Goal: Information Seeking & Learning: Learn about a topic

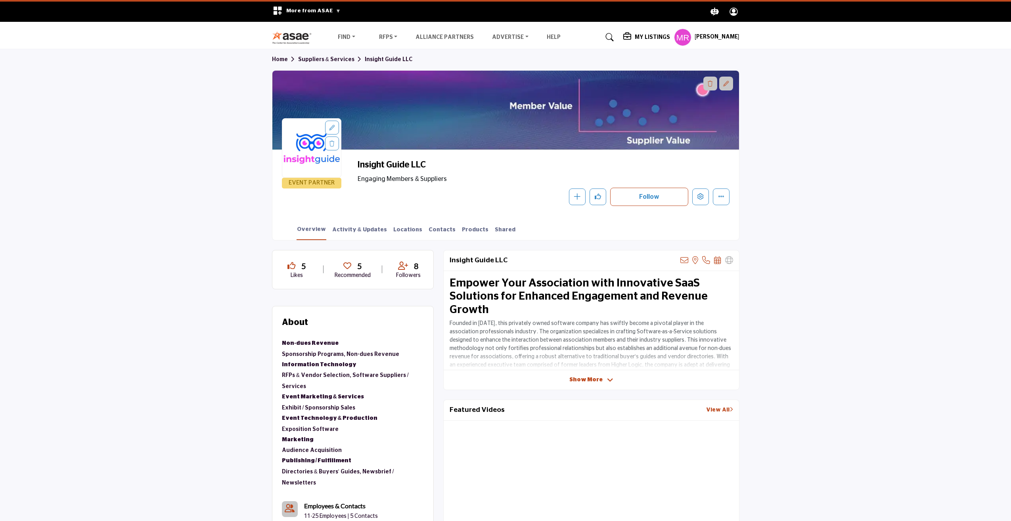
click at [285, 37] on img at bounding box center [294, 37] width 44 height 13
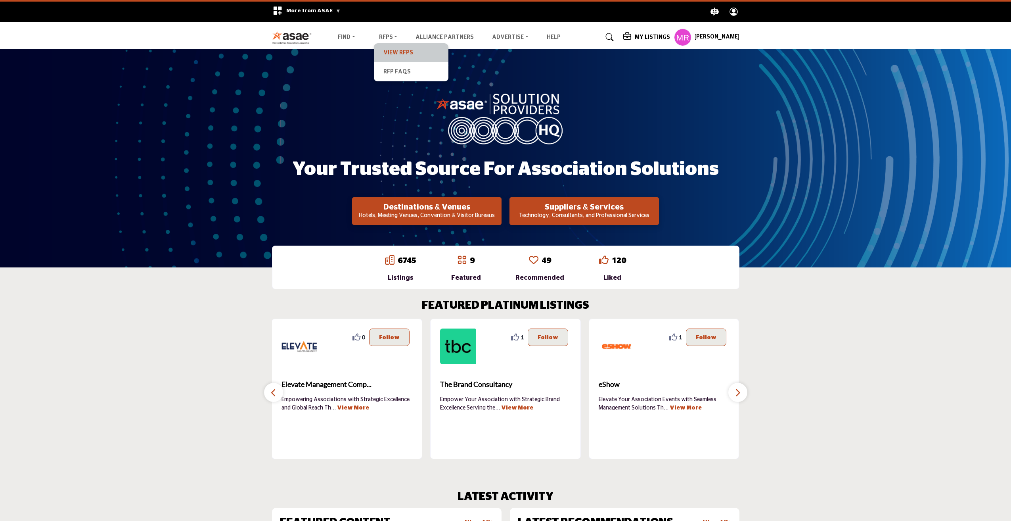
click at [394, 53] on link "View RFPs" at bounding box center [411, 52] width 67 height 11
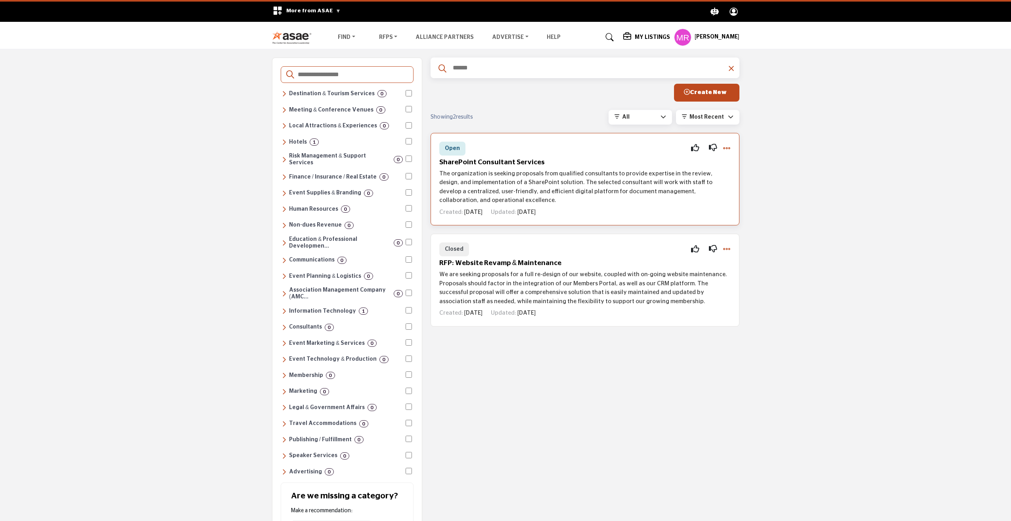
click at [486, 158] on h5 "SharePoint Consultant Services" at bounding box center [584, 162] width 291 height 8
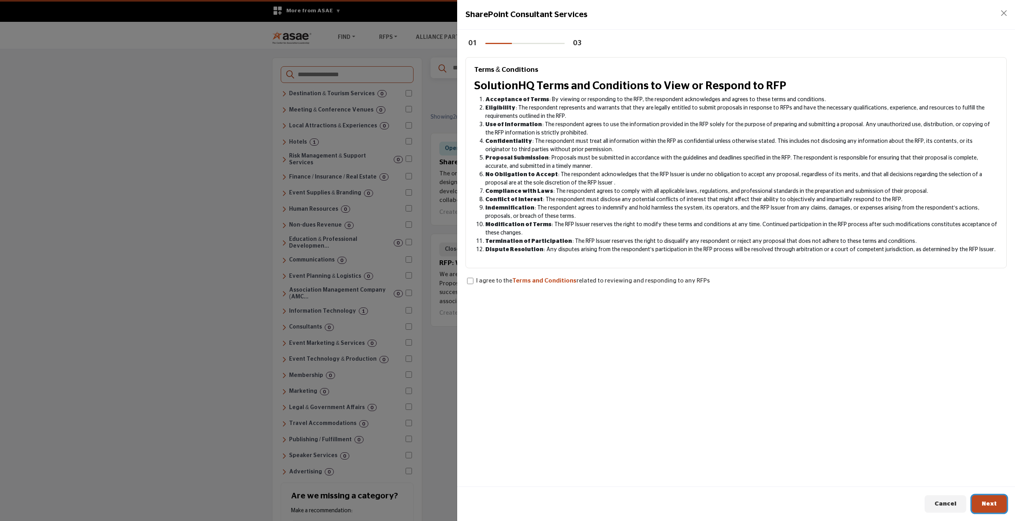
click at [993, 502] on span "Next" at bounding box center [989, 503] width 15 height 6
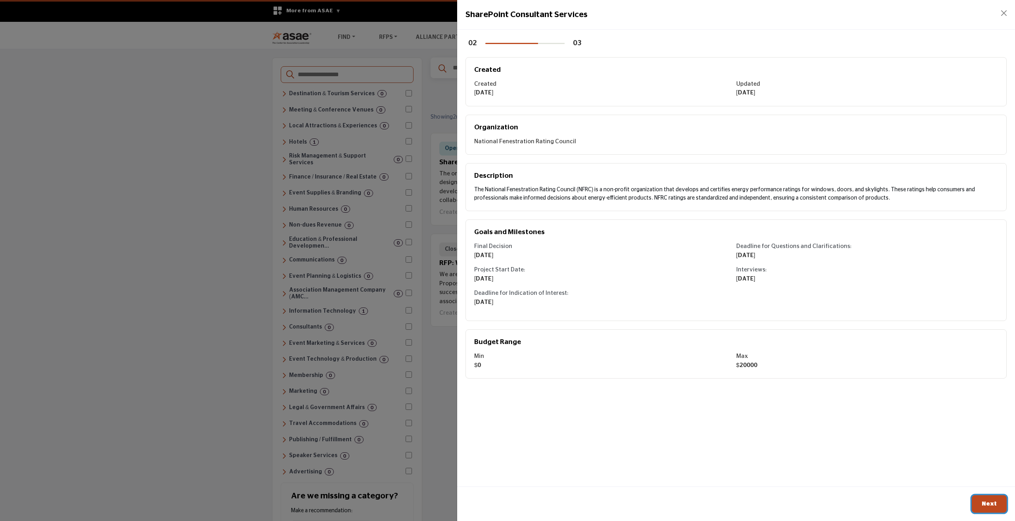
click at [984, 506] on span "Next" at bounding box center [989, 503] width 15 height 6
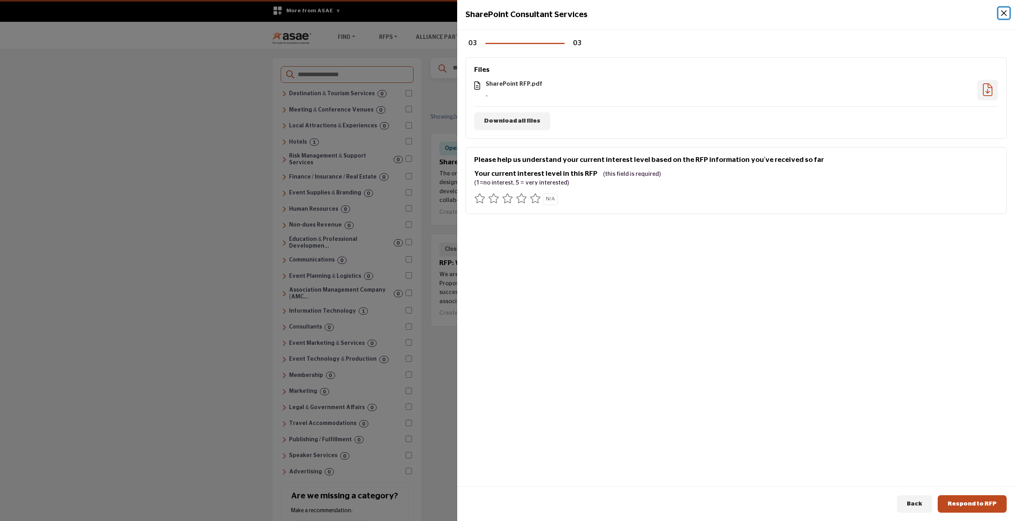
click at [1006, 15] on button "Close" at bounding box center [1003, 13] width 11 height 11
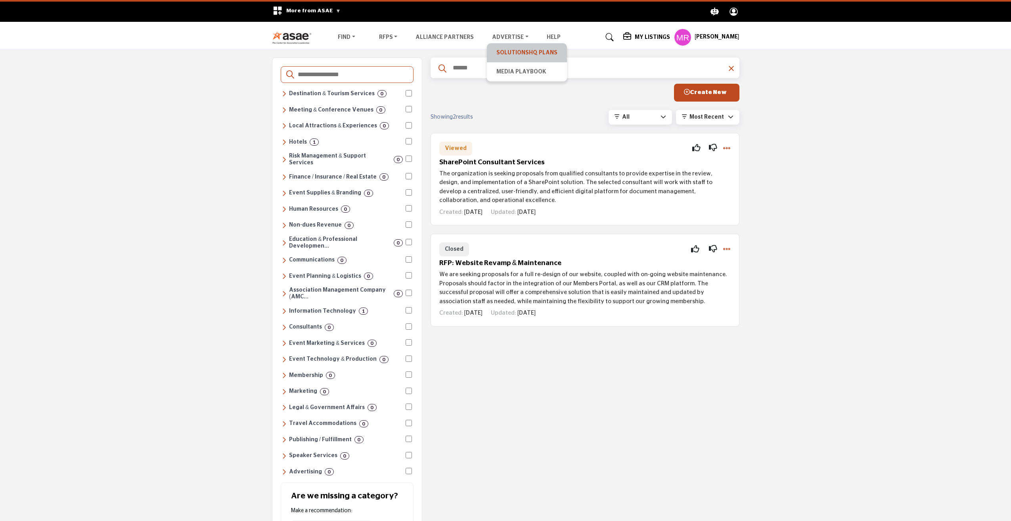
click at [500, 56] on link "SolutionsHQ Plans" at bounding box center [527, 52] width 72 height 11
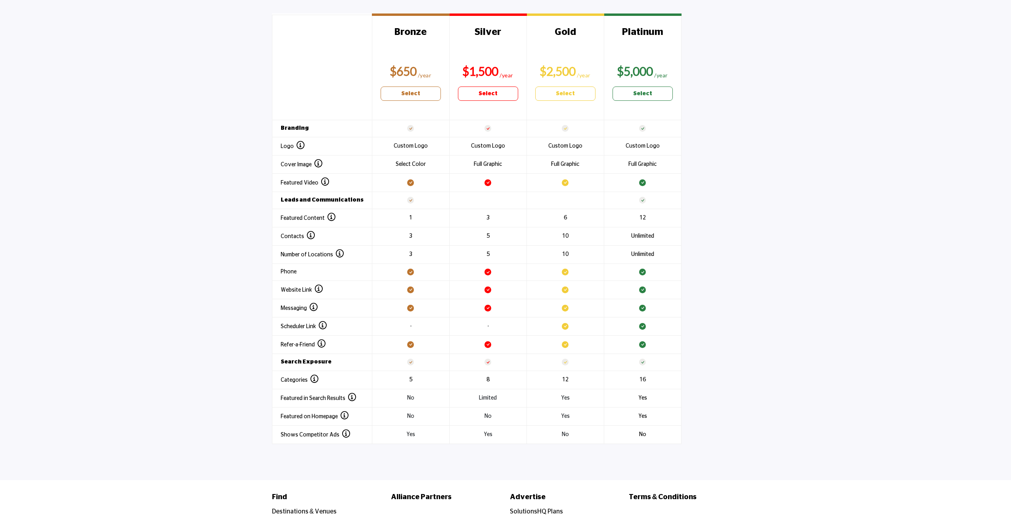
scroll to position [859, 0]
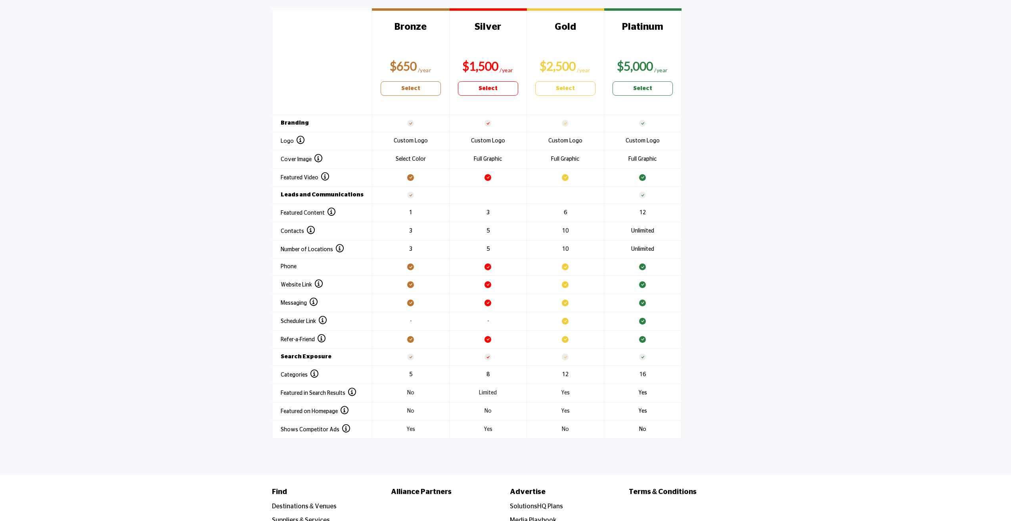
click at [860, 204] on section "Header 1 Bronze $650 Select Silver $1,500 Select Gold $2,500 Select Platinum" at bounding box center [505, 225] width 1011 height 466
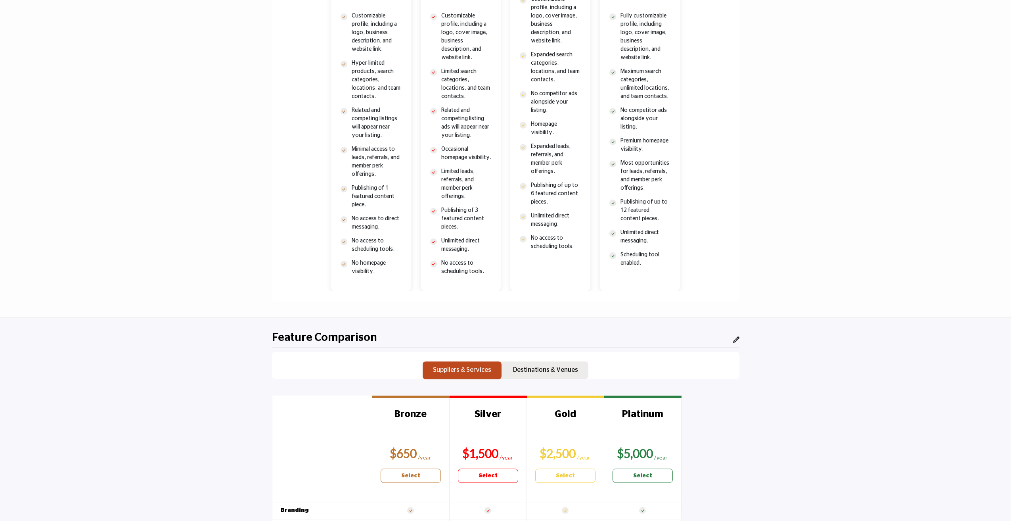
scroll to position [0, 0]
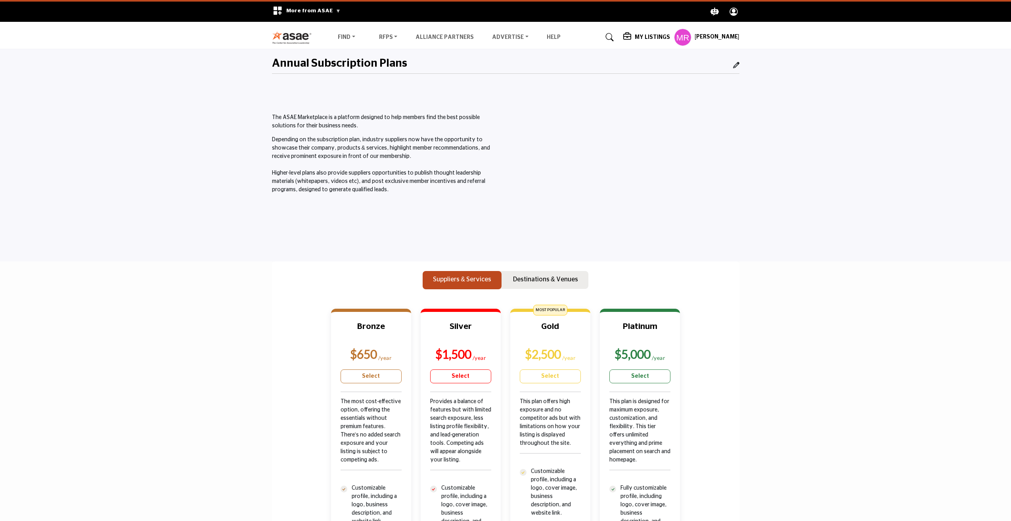
click at [291, 41] on img at bounding box center [294, 37] width 44 height 13
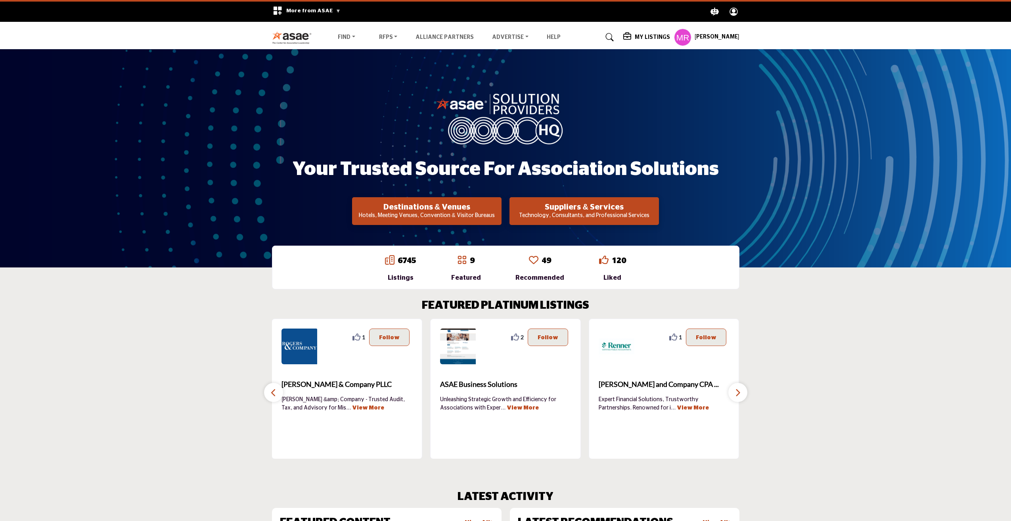
click at [475, 259] on link "9" at bounding box center [472, 261] width 5 height 8
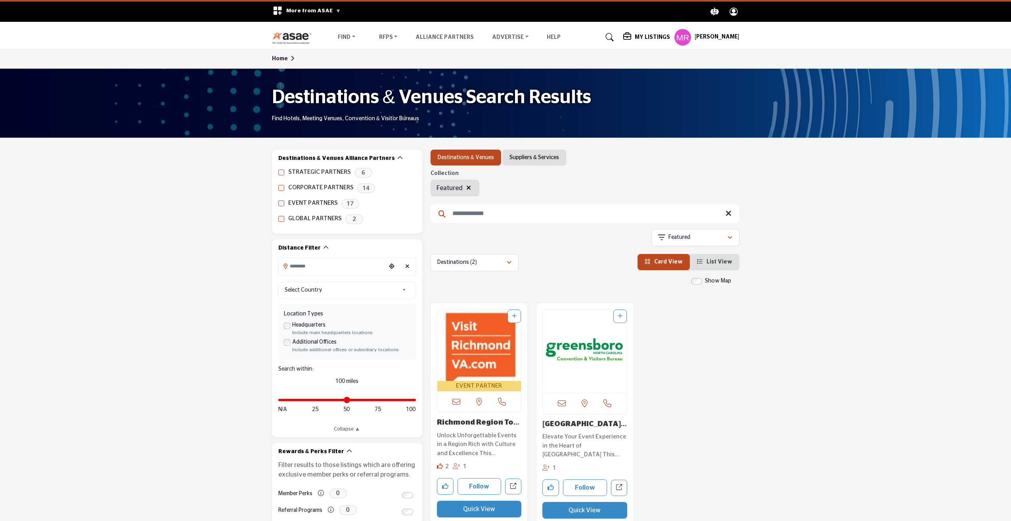
click at [295, 35] on img at bounding box center [294, 37] width 44 height 13
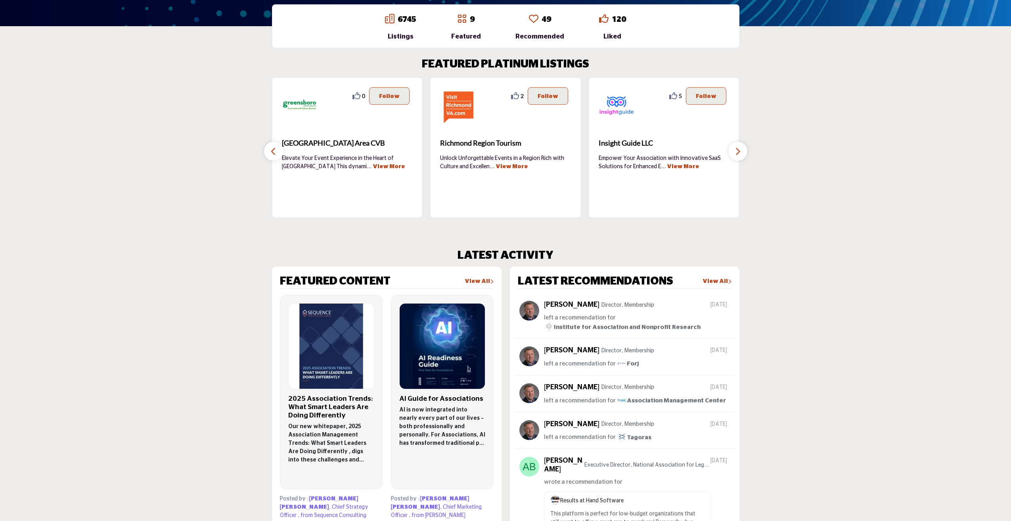
scroll to position [278, 0]
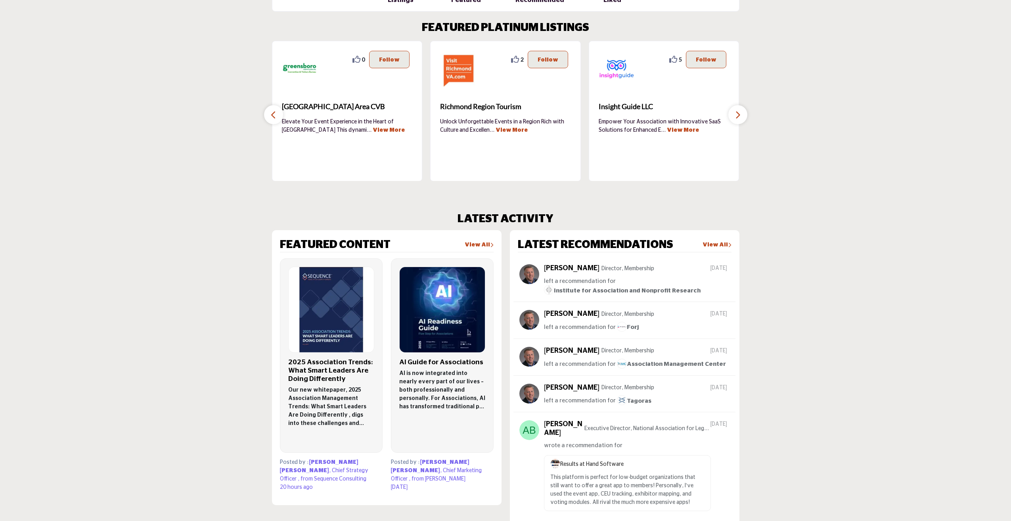
click at [717, 245] on link "View All" at bounding box center [717, 245] width 29 height 8
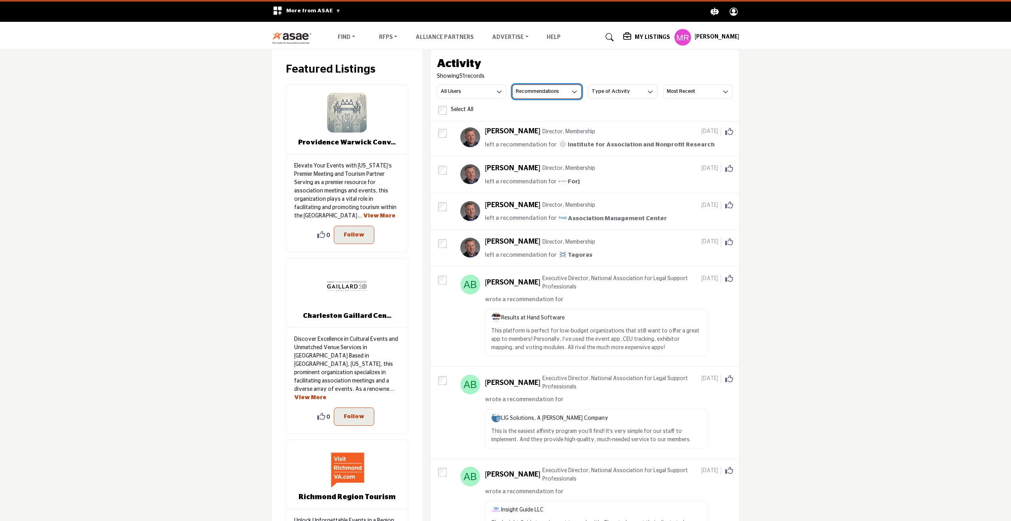
click at [576, 91] on icon "button" at bounding box center [575, 92] width 6 height 6
click at [538, 164] on span "Featured Content" at bounding box center [541, 163] width 57 height 11
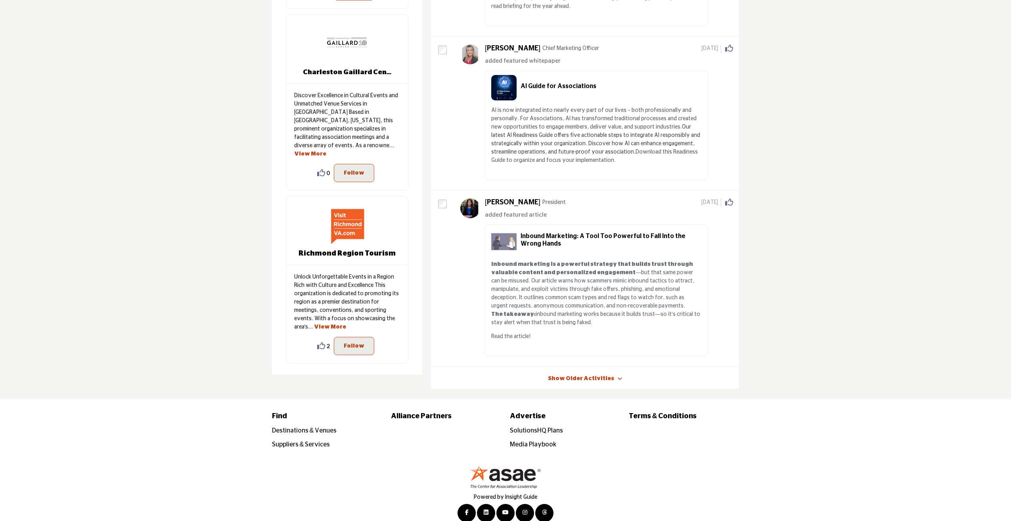
scroll to position [253, 0]
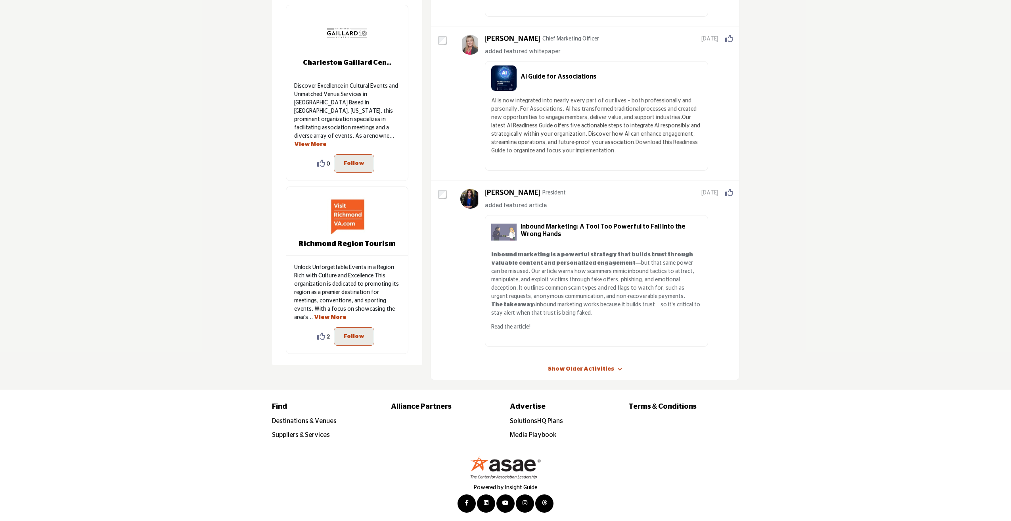
click at [603, 365] on link "Show Older Activities" at bounding box center [581, 369] width 66 height 8
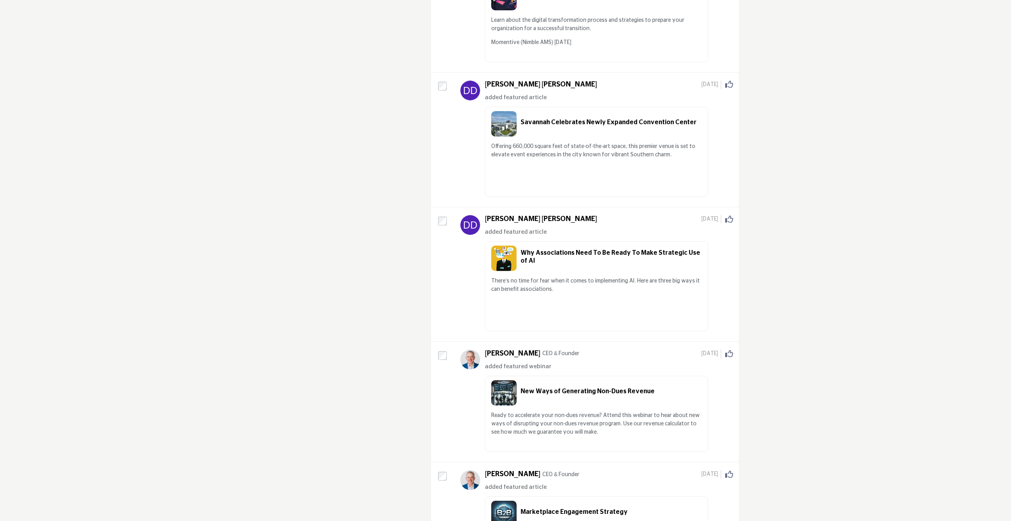
scroll to position [0, 0]
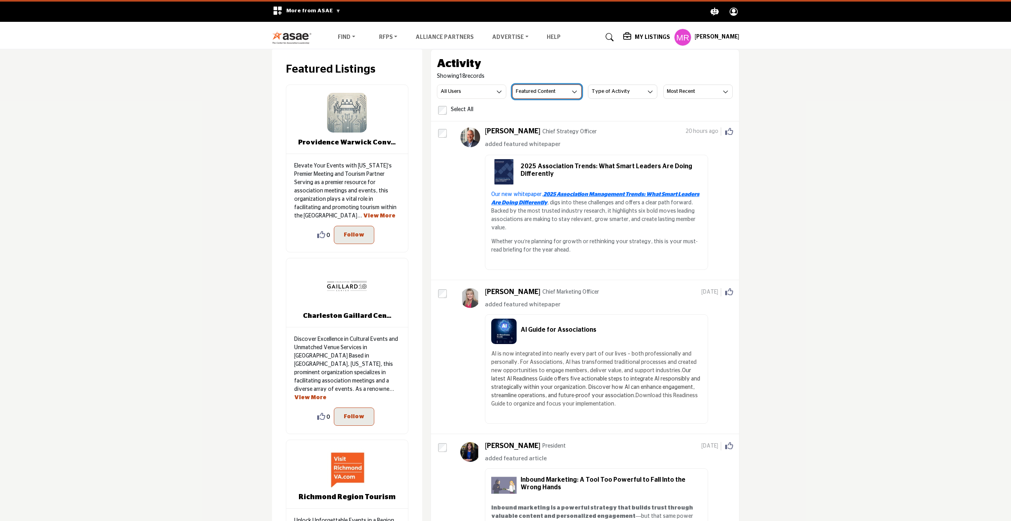
click at [572, 94] on icon "button" at bounding box center [575, 92] width 6 height 6
click at [538, 139] on span "Like" at bounding box center [541, 141] width 57 height 11
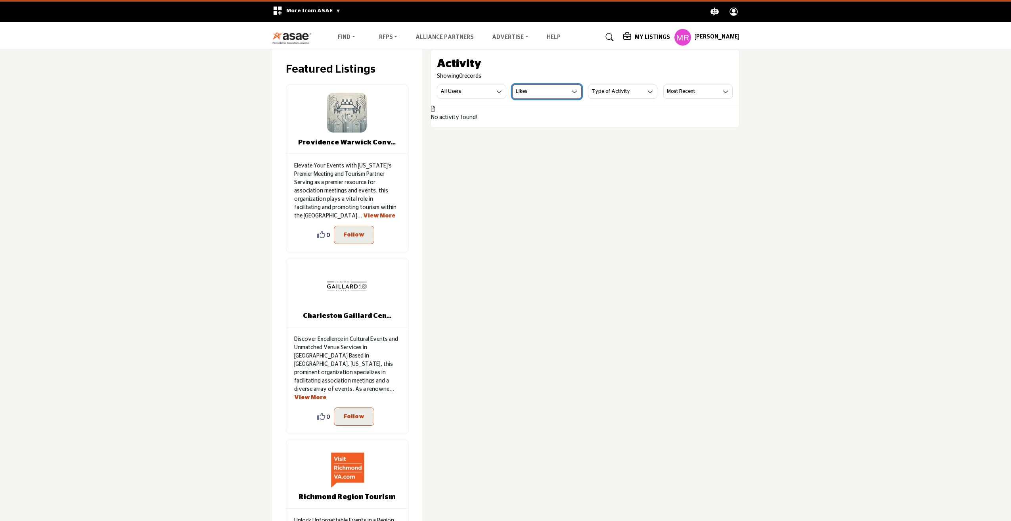
click at [571, 90] on div "button" at bounding box center [574, 91] width 7 height 7
click at [543, 153] on span "Added to List" at bounding box center [541, 152] width 57 height 11
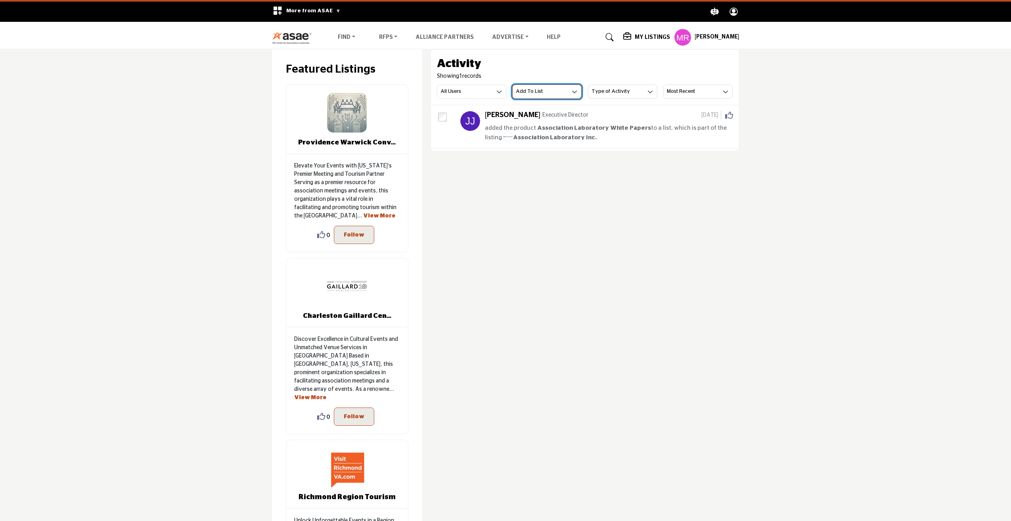
click at [565, 92] on button "Add To List" at bounding box center [546, 91] width 69 height 14
click at [543, 123] on span "Updates" at bounding box center [541, 119] width 57 height 11
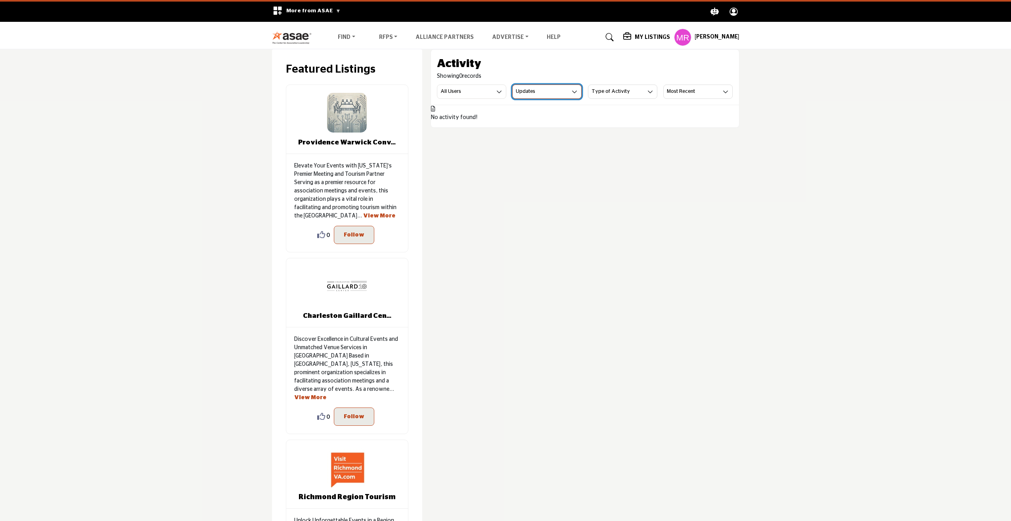
click at [549, 93] on button "Updates" at bounding box center [546, 91] width 69 height 14
click at [544, 106] on span "All Activity" at bounding box center [541, 108] width 57 height 11
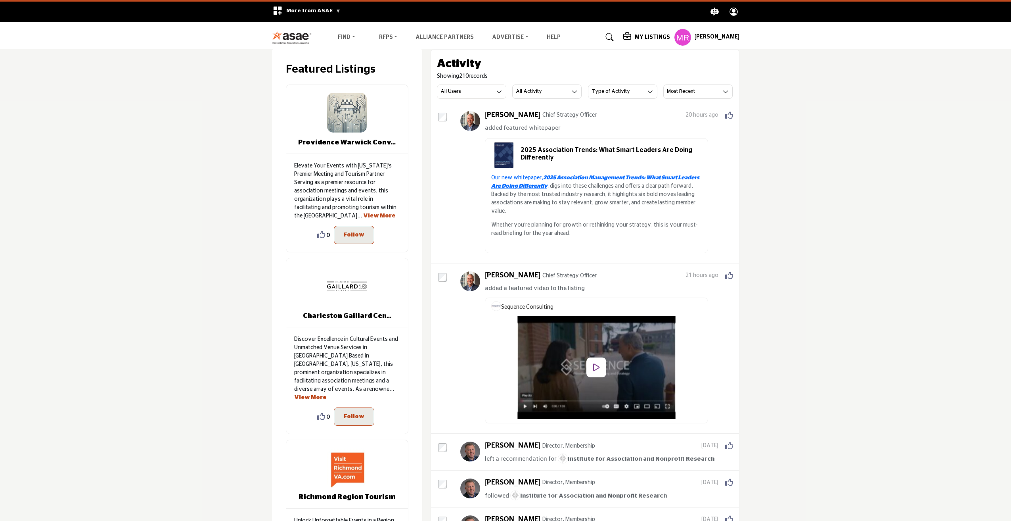
click at [289, 39] on img at bounding box center [294, 37] width 44 height 13
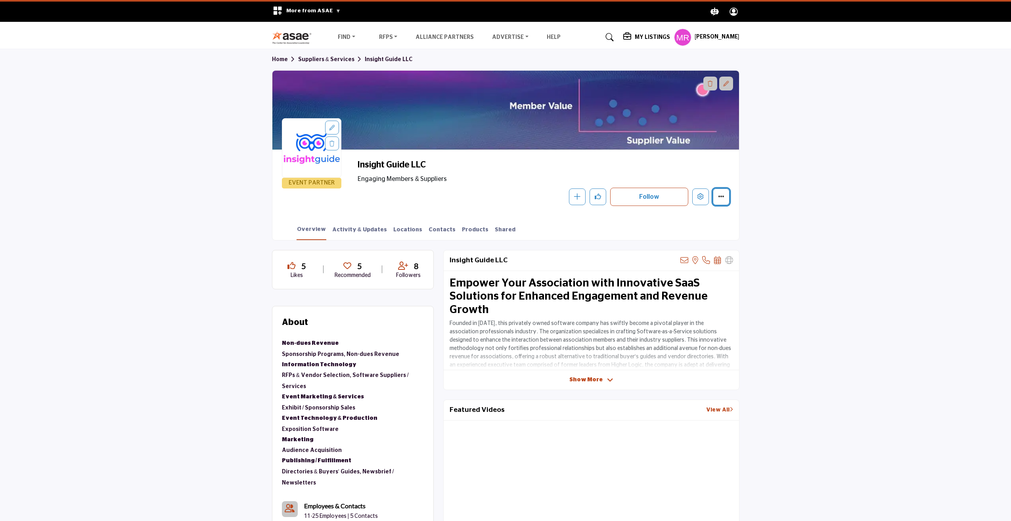
click at [719, 196] on icon "More details" at bounding box center [721, 196] width 6 height 6
click at [721, 196] on icon "More details" at bounding box center [721, 196] width 6 height 6
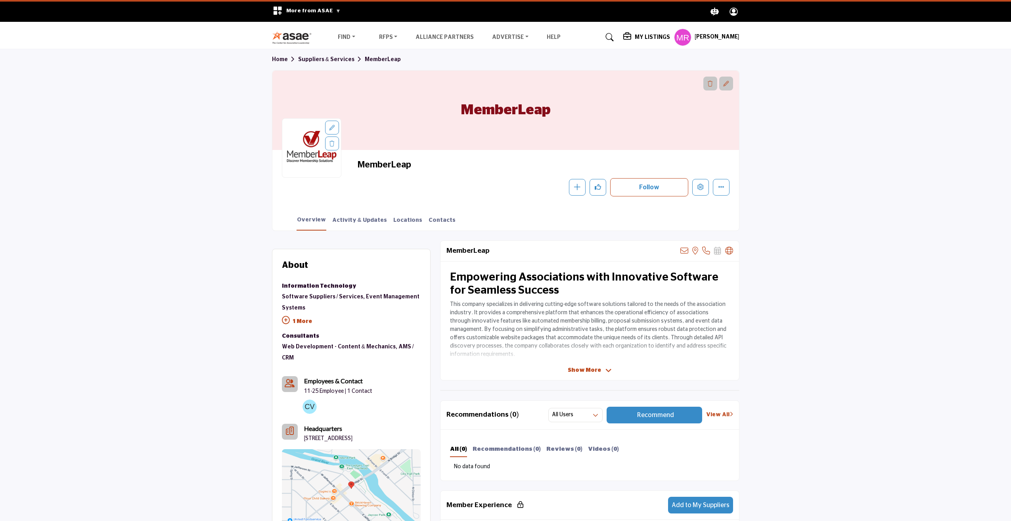
click at [173, 17] on section "More from ASAE .asae-eb-switcher-icon { fill: #ffffff; stroke-width: 0px; } .as…" at bounding box center [505, 11] width 1011 height 22
